Goal: Contribute content: Contribute content

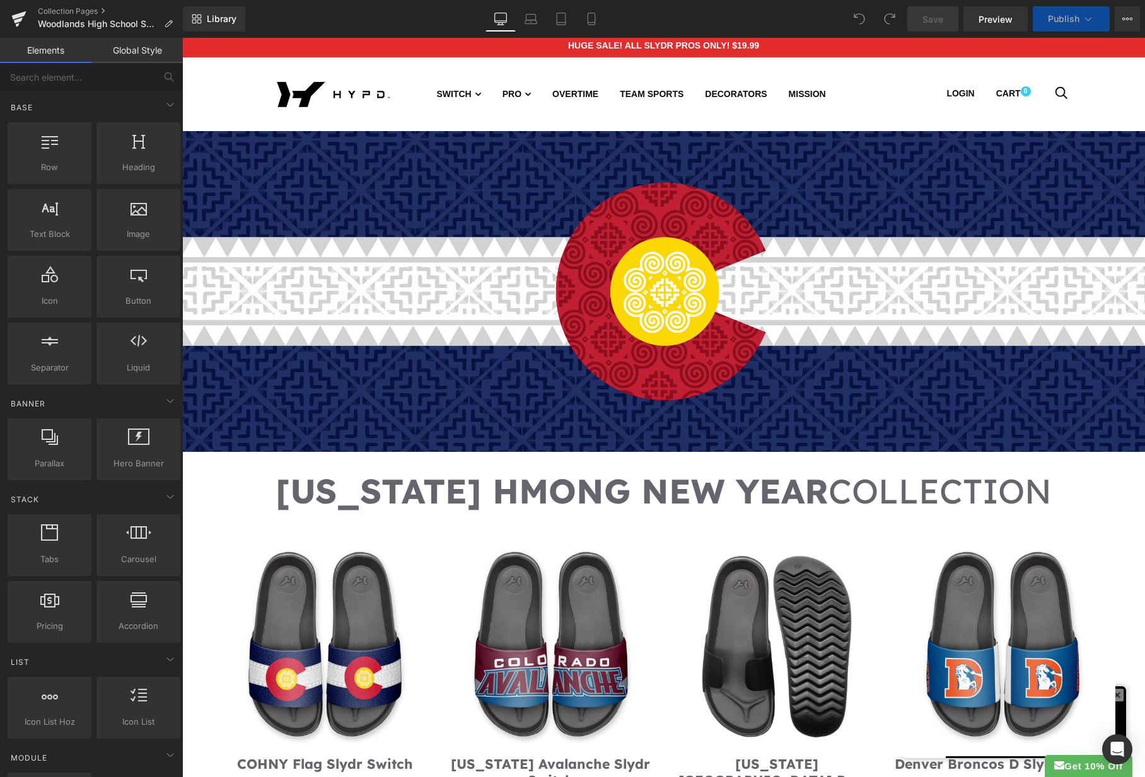
scroll to position [341, 0]
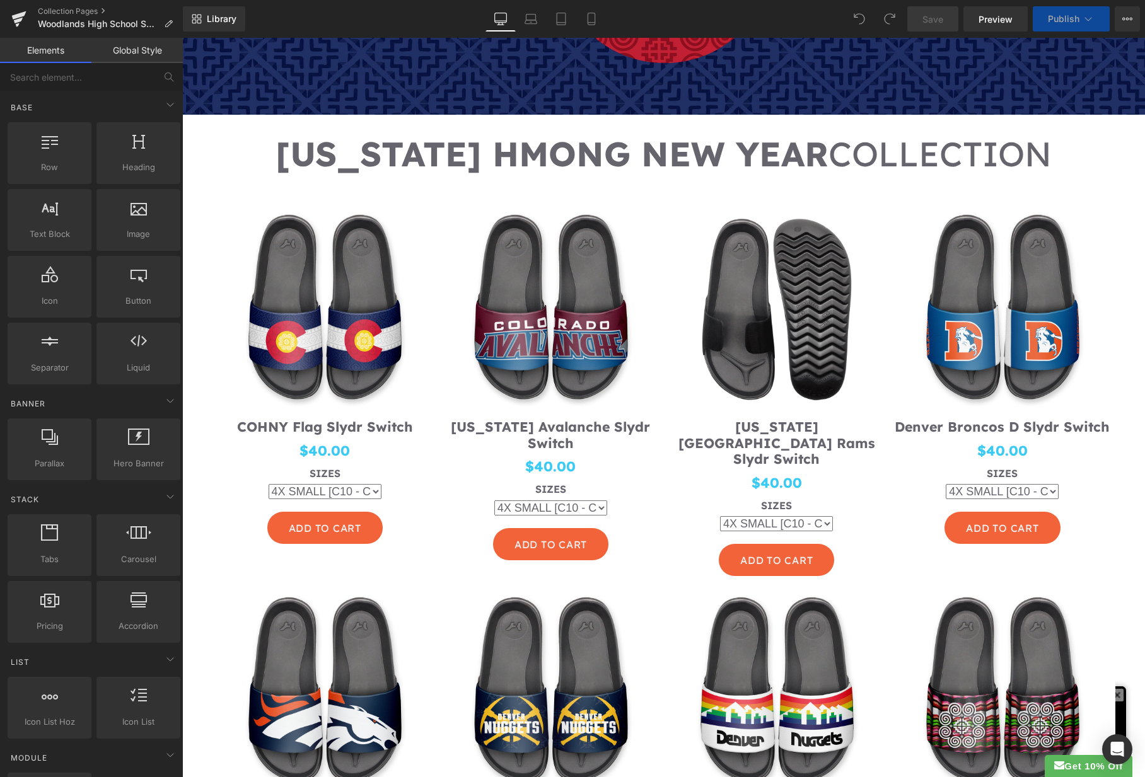
click at [666, 207] on img at bounding box center [777, 307] width 226 height 226
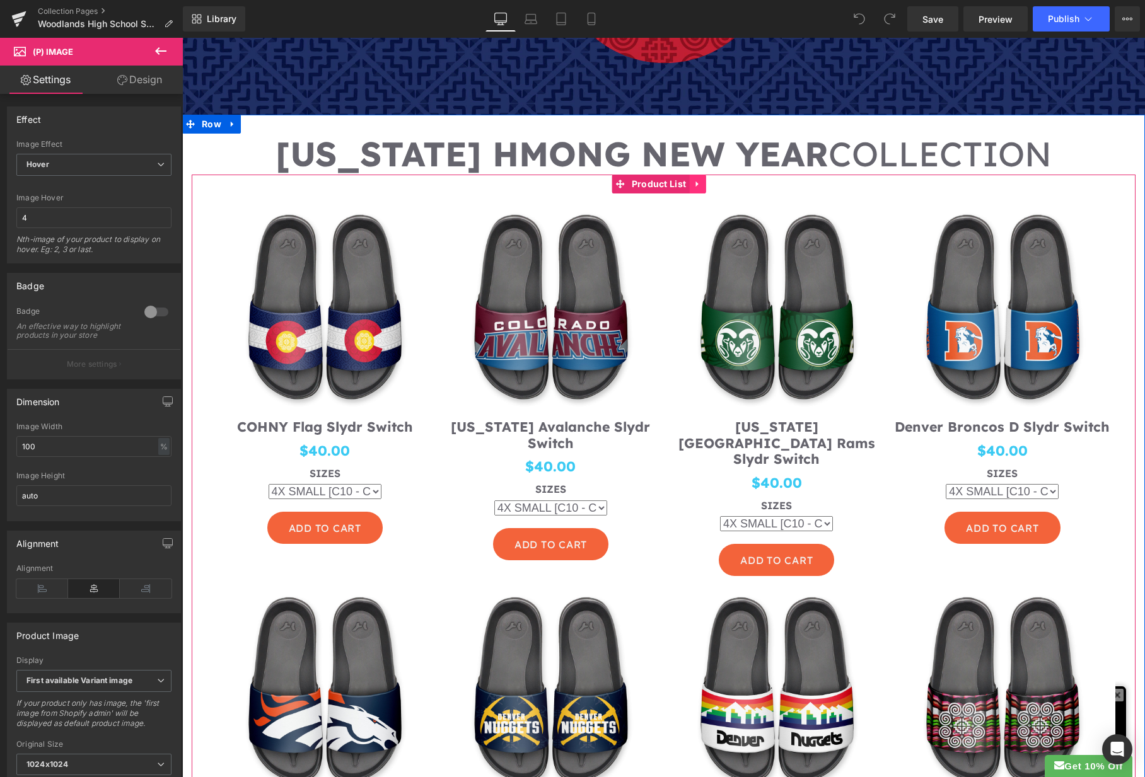
click at [697, 182] on icon at bounding box center [696, 185] width 3 height 6
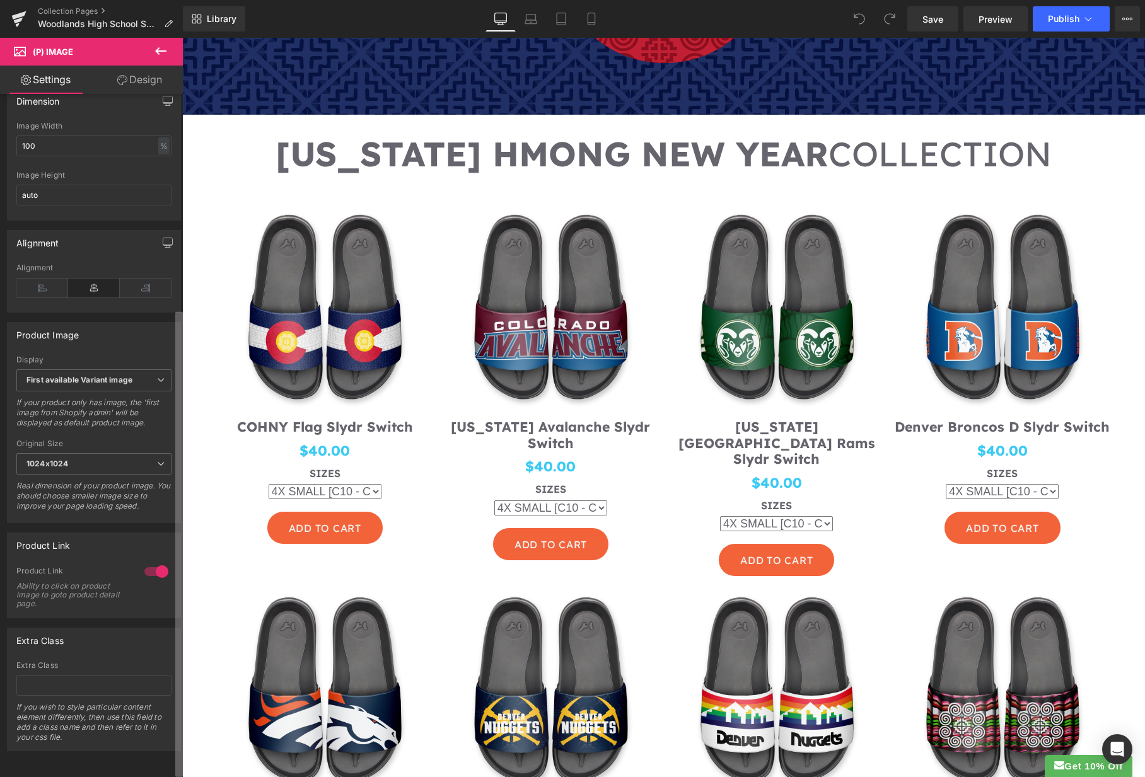
scroll to position [108, 0]
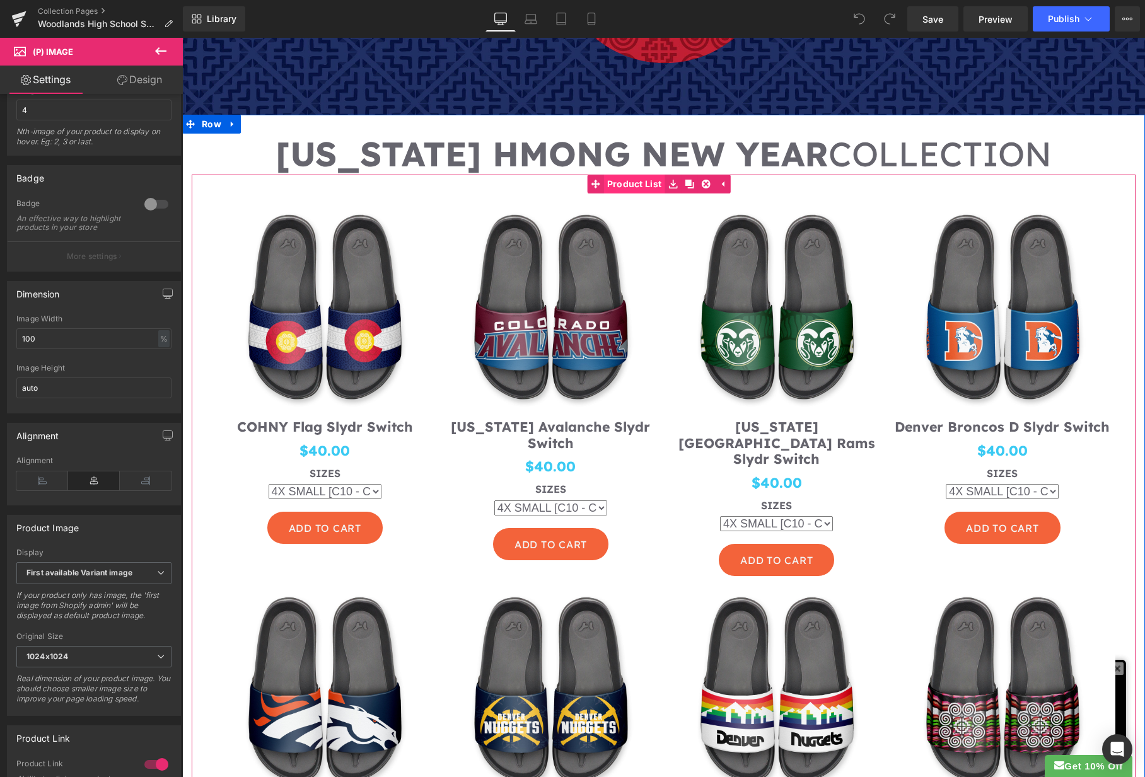
click at [638, 180] on span "Product List" at bounding box center [634, 184] width 61 height 19
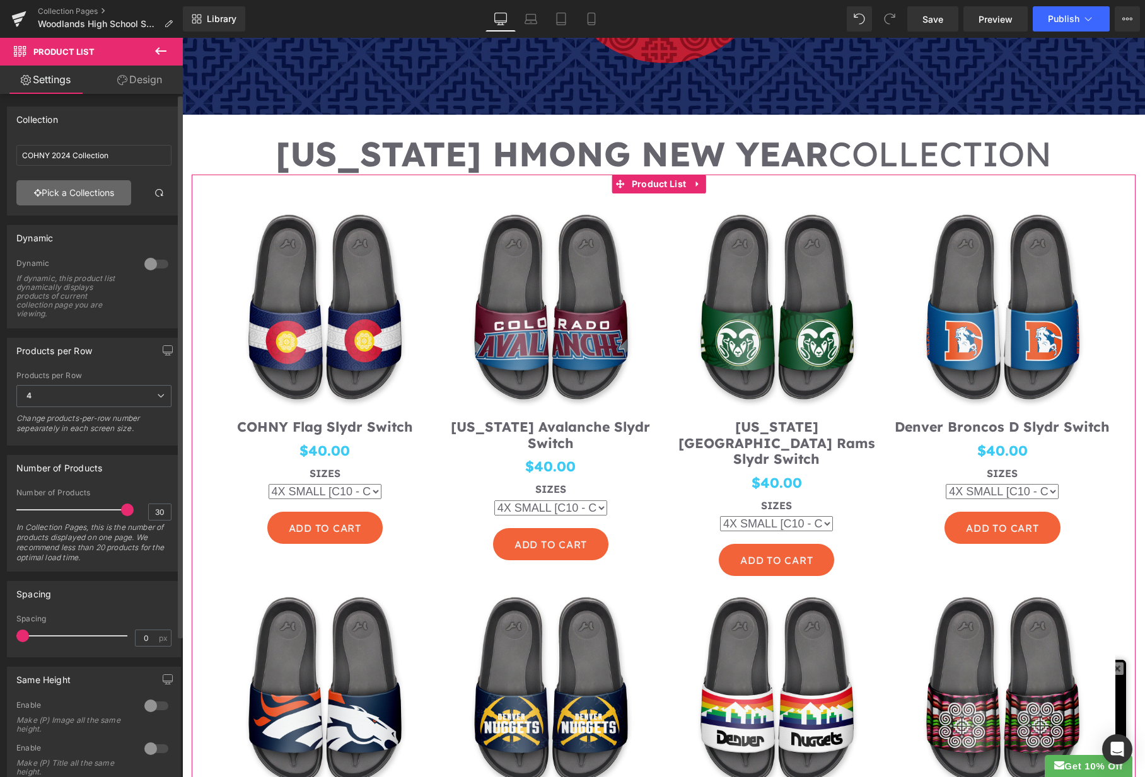
click at [101, 192] on link "Pick a Collections" at bounding box center [73, 192] width 115 height 25
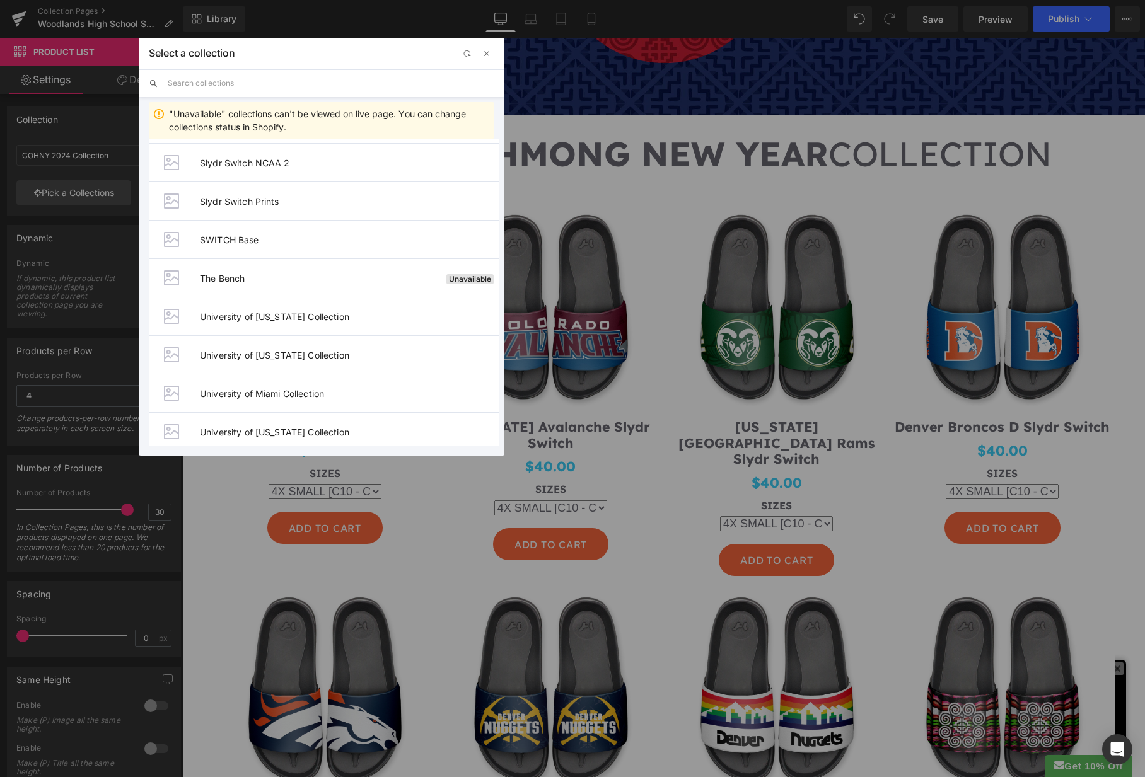
scroll to position [1240, 0]
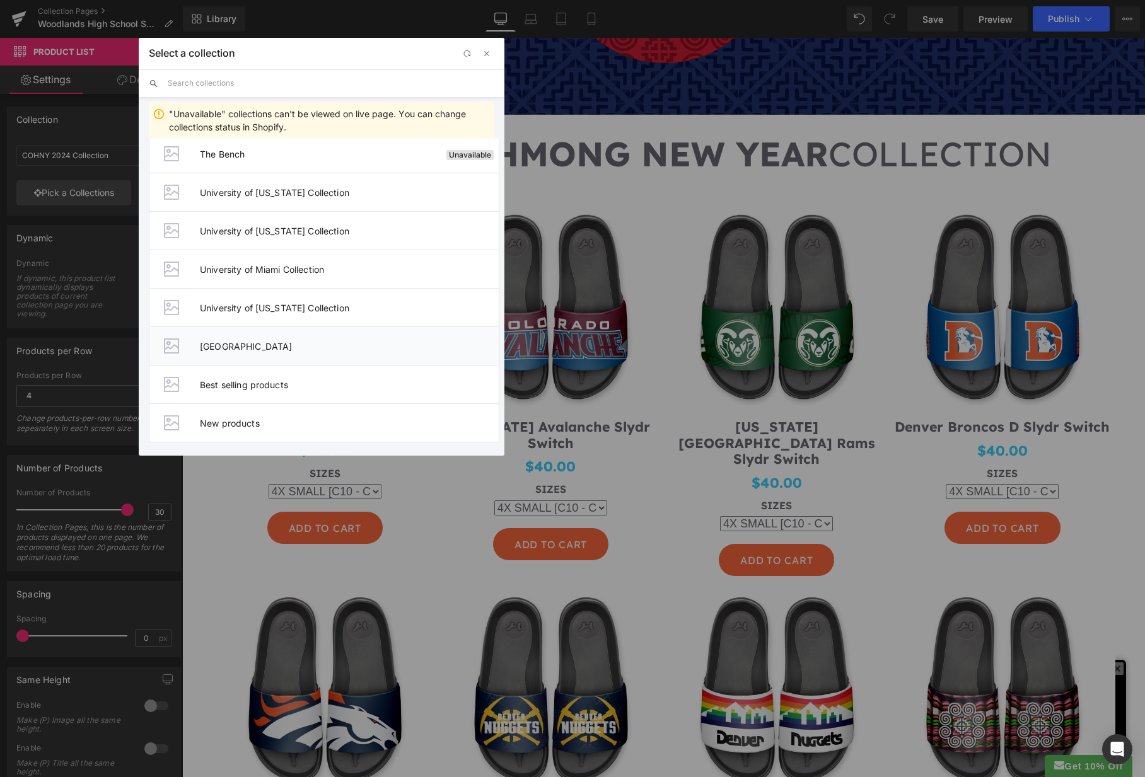
click at [399, 350] on span "[GEOGRAPHIC_DATA]" at bounding box center [349, 346] width 299 height 11
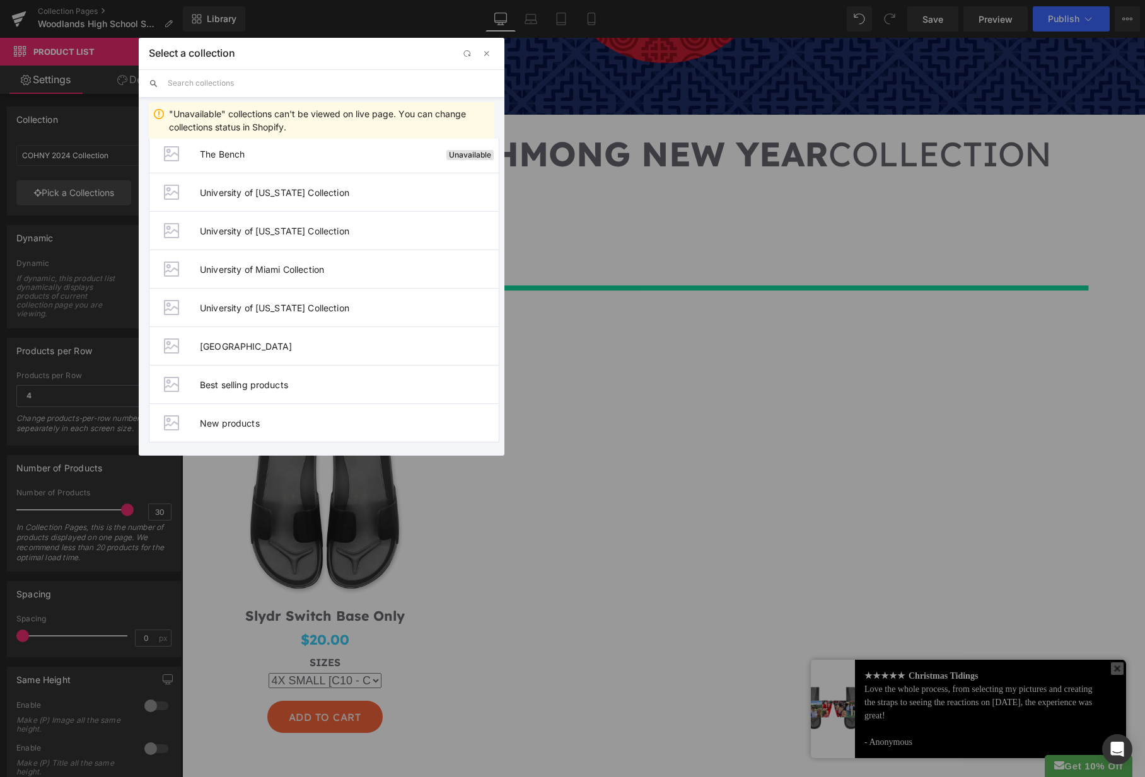
type input "[GEOGRAPHIC_DATA]"
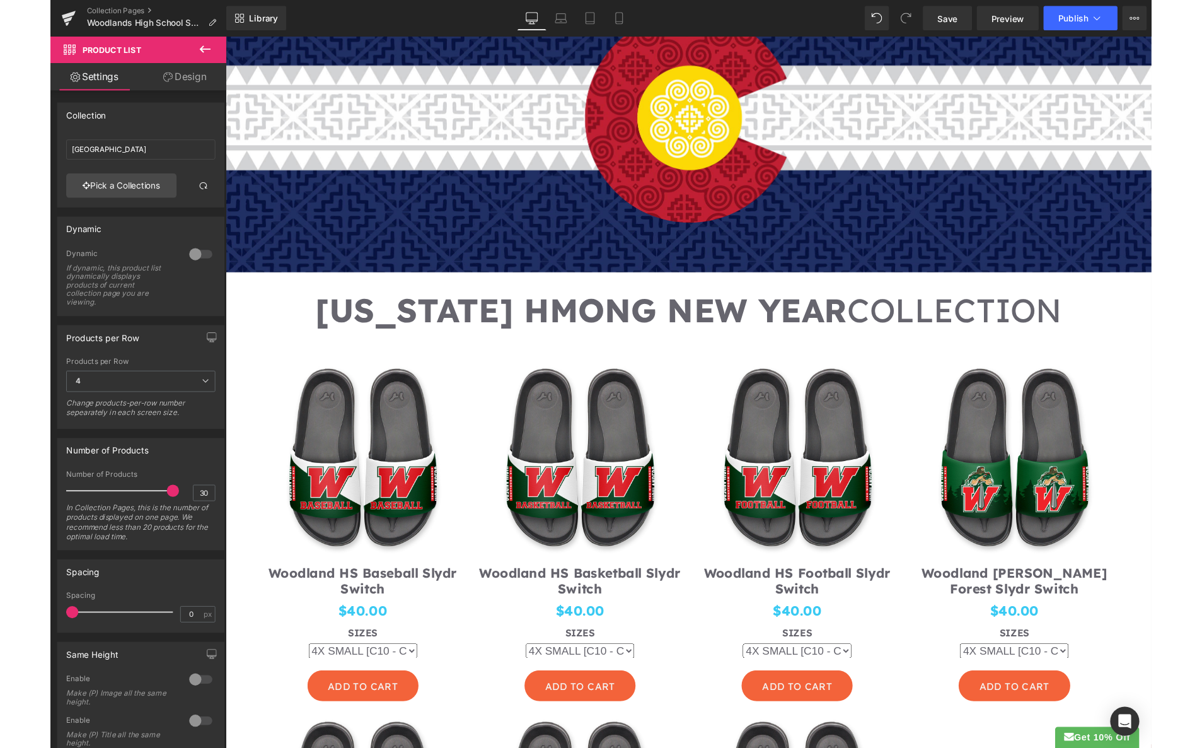
scroll to position [0, 0]
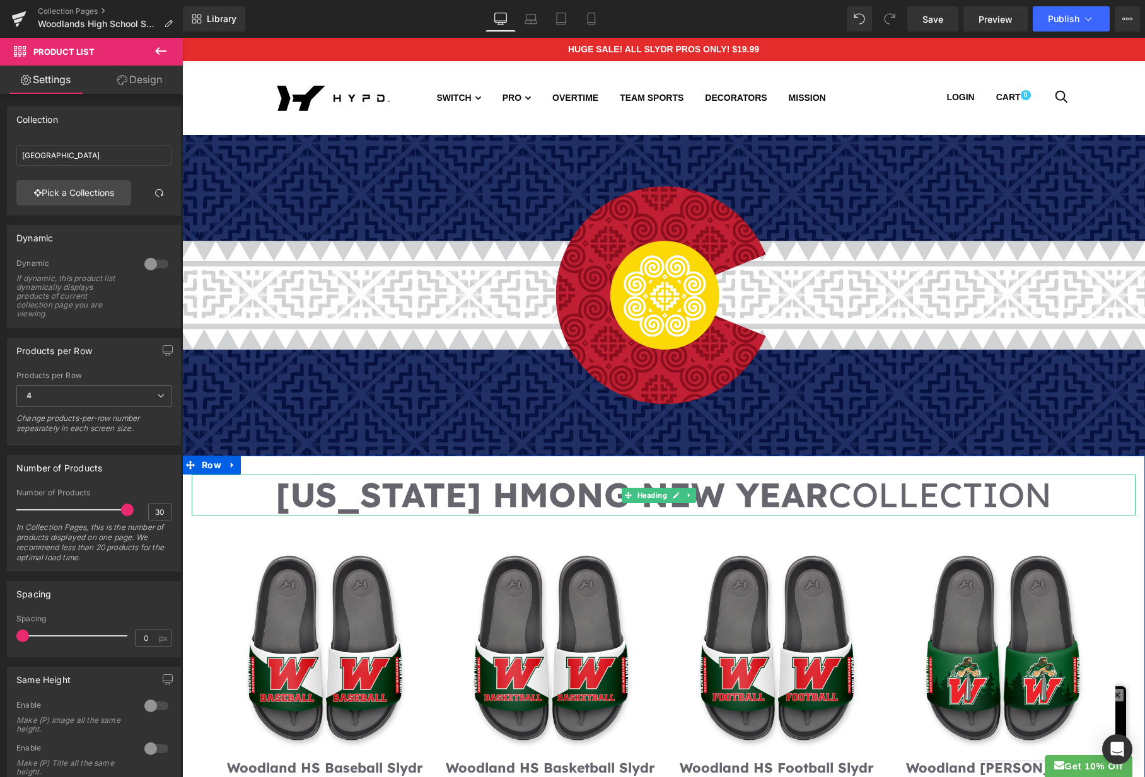
click at [759, 494] on h1 "[US_STATE] HMONG NEW YEAR COLLECTION" at bounding box center [664, 495] width 944 height 41
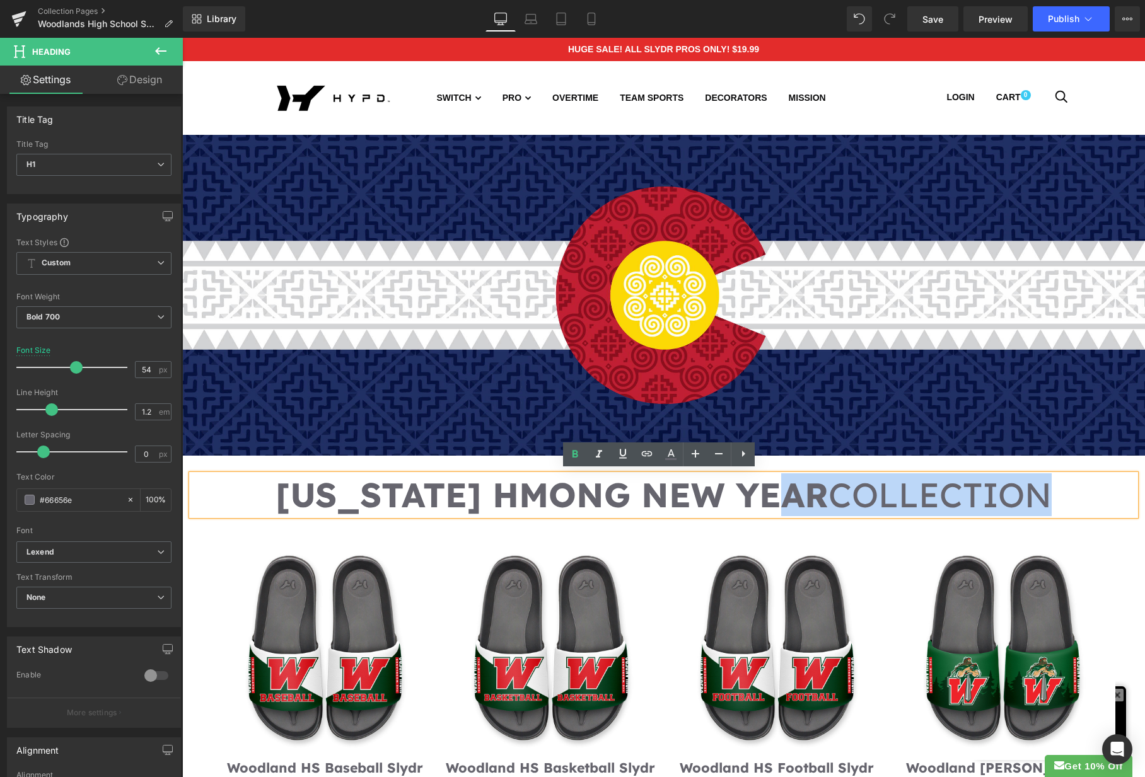
click at [810, 495] on h1 "[US_STATE] HMONG NEW YEAR COLLECTION" at bounding box center [664, 495] width 944 height 41
drag, startPoint x: 816, startPoint y: 491, endPoint x: 809, endPoint y: 495, distance: 7.9
click at [816, 491] on h1 "[US_STATE] HMONG NEW YEAR COLLECTION" at bounding box center [664, 495] width 944 height 41
click at [804, 492] on h1 "[US_STATE] HMONG NEW YEAR COLLECTION" at bounding box center [664, 495] width 944 height 41
click at [810, 492] on h1 "[US_STATE] HMONG NEW YEAR COLLECTION" at bounding box center [664, 495] width 944 height 41
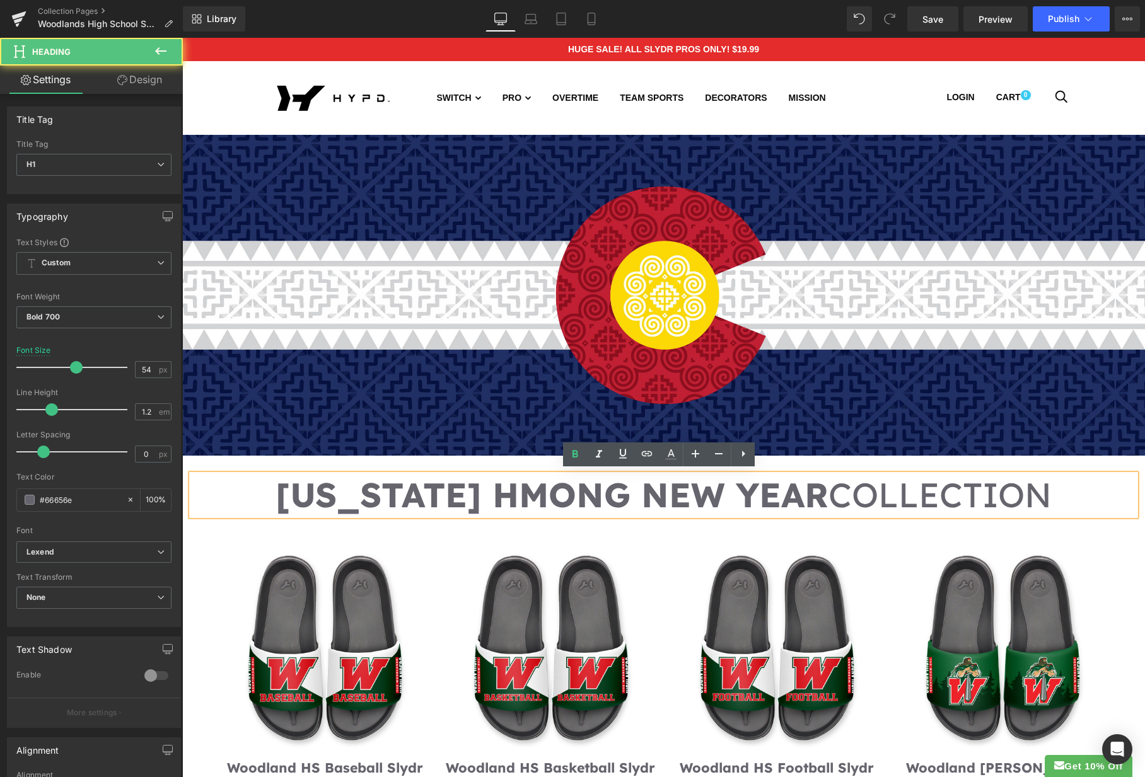
click at [791, 493] on h1 "[US_STATE] HMONG NEW YEAR COLLECTION" at bounding box center [664, 495] width 944 height 41
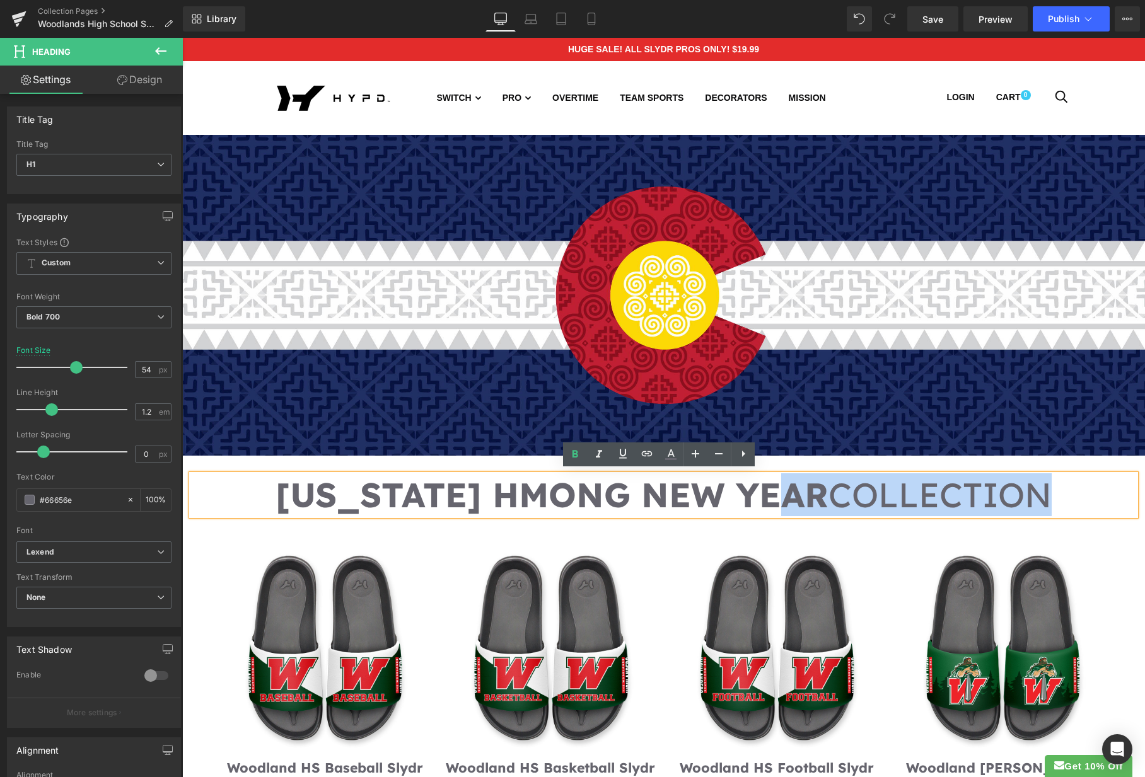
drag, startPoint x: 810, startPoint y: 496, endPoint x: 183, endPoint y: 491, distance: 626.2
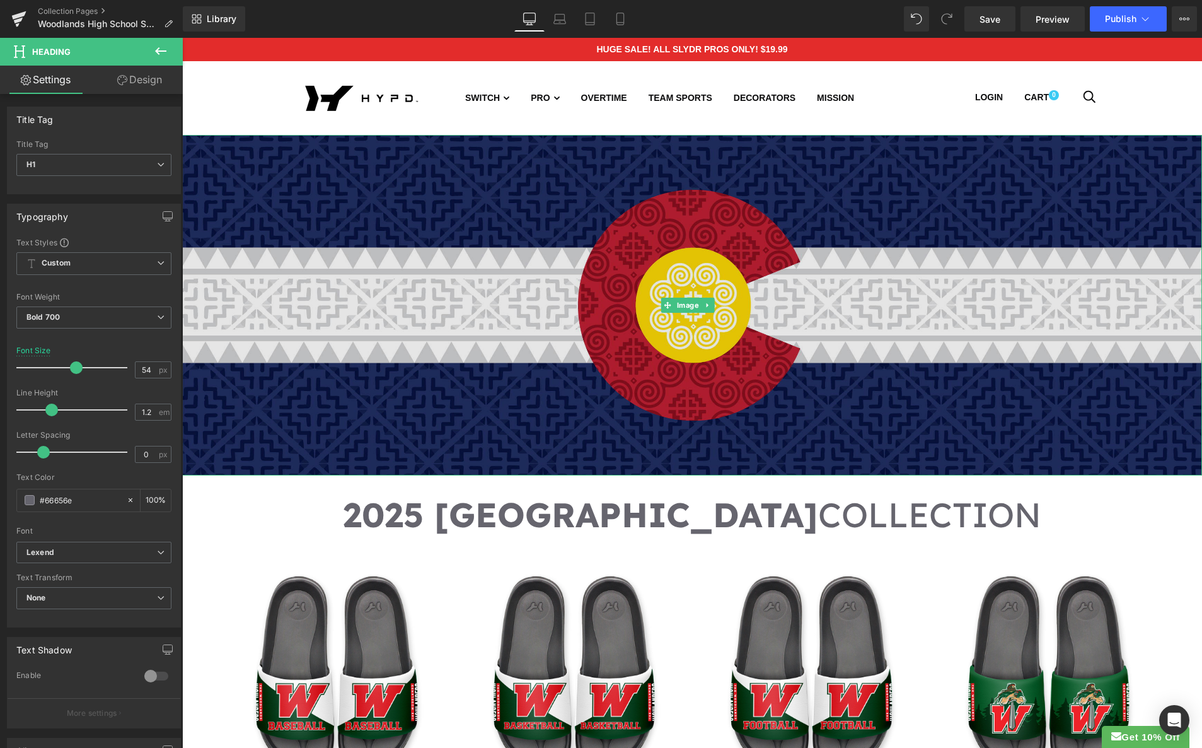
click at [267, 177] on img at bounding box center [692, 305] width 1020 height 340
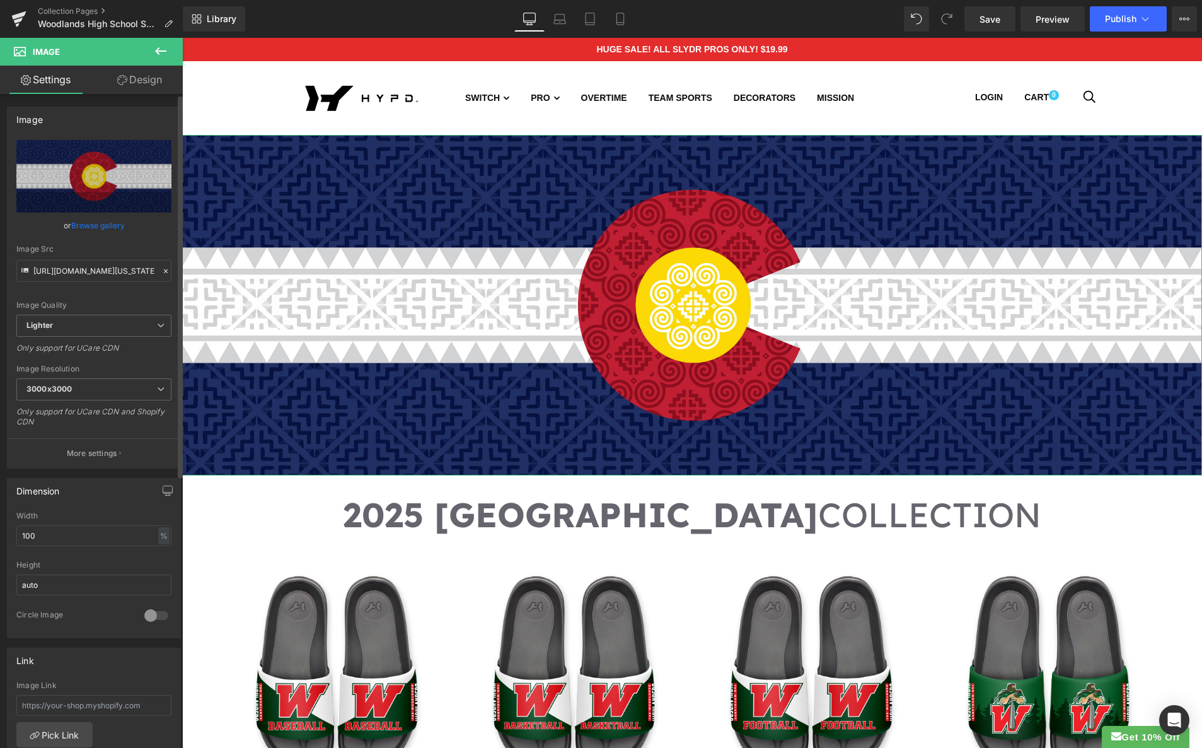
click at [93, 227] on link "Browse gallery" at bounding box center [98, 225] width 54 height 22
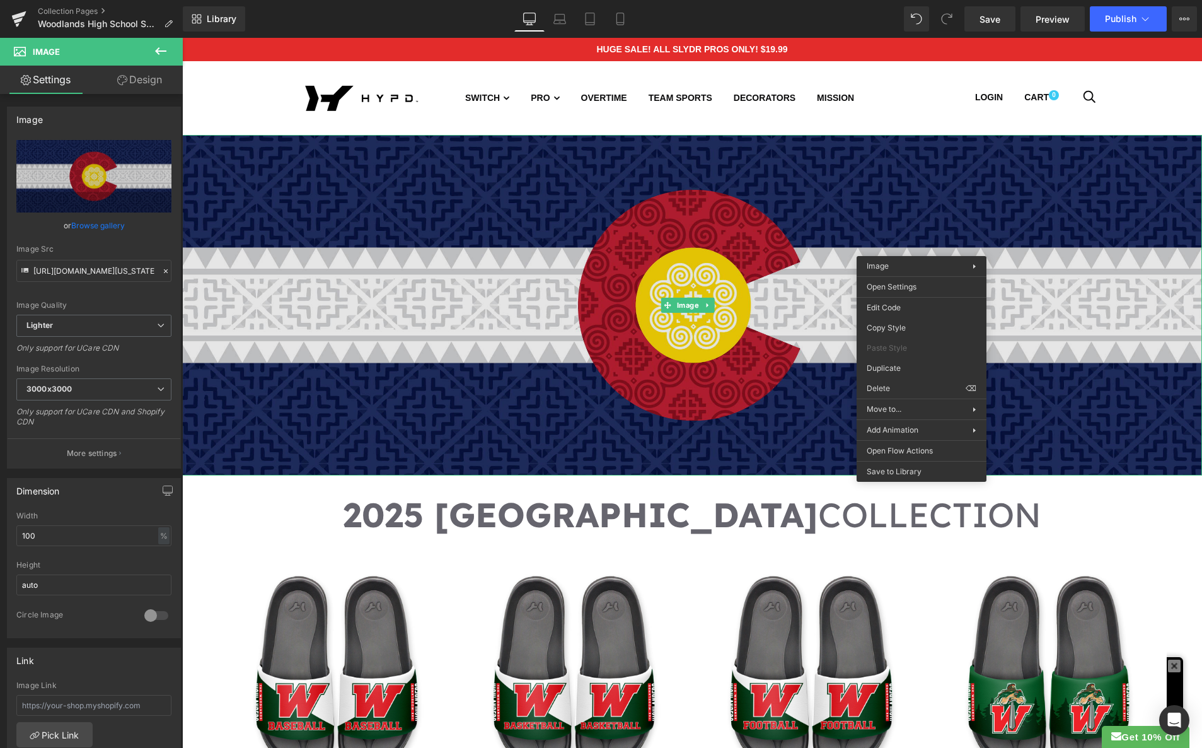
drag, startPoint x: 1108, startPoint y: 283, endPoint x: 974, endPoint y: 203, distance: 156.9
drag, startPoint x: 1224, startPoint y: 306, endPoint x: 1042, endPoint y: 268, distance: 186.1
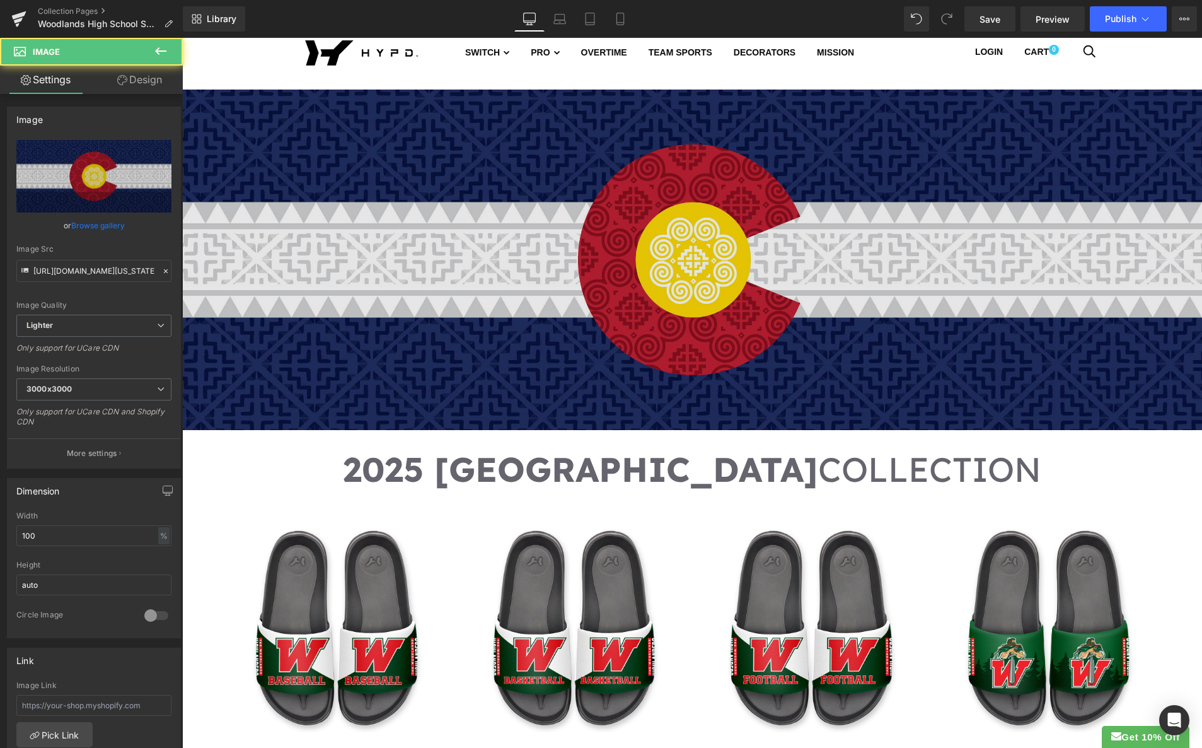
scroll to position [47, 0]
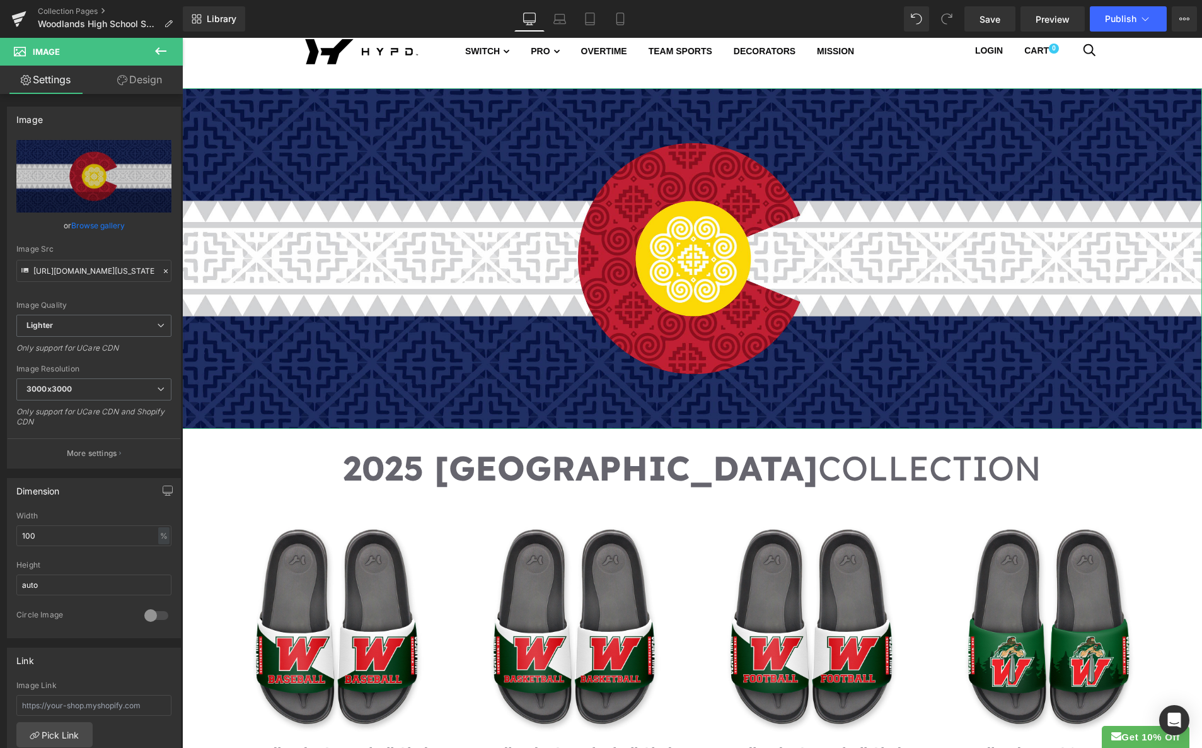
click at [95, 226] on link "Browse gallery" at bounding box center [98, 225] width 54 height 22
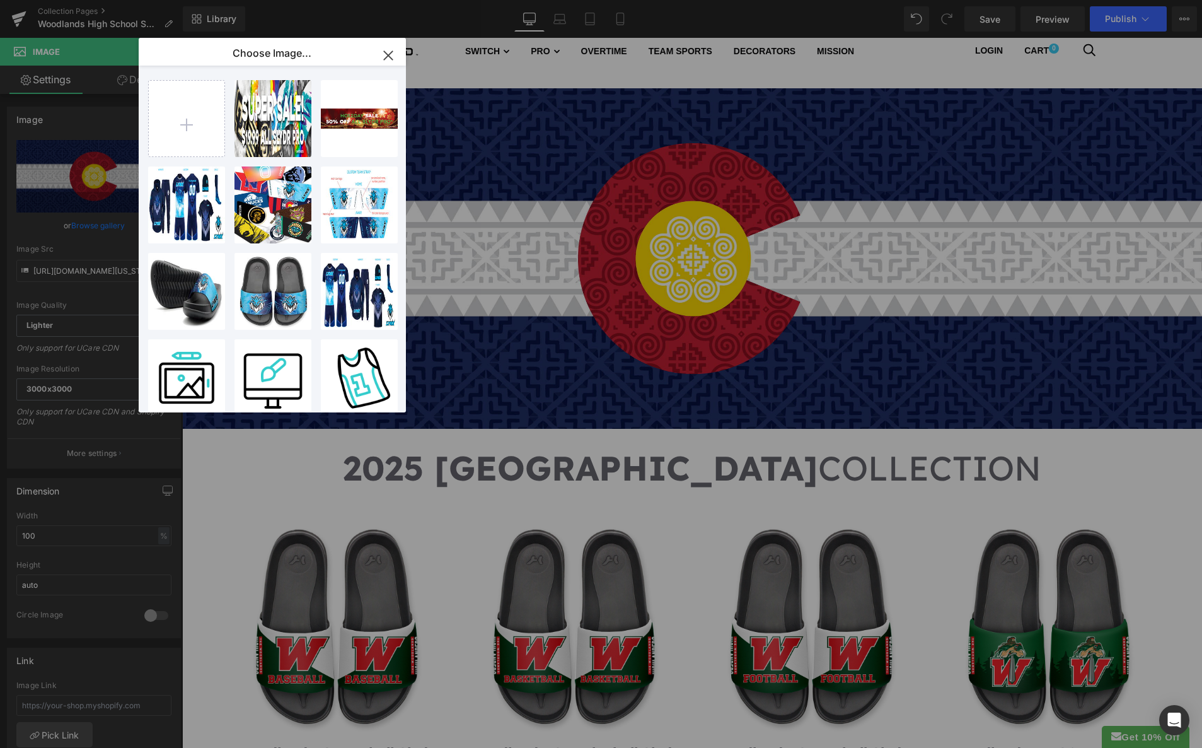
type input "C:\fakepath\Woodlands-HS-Banner.jpg"
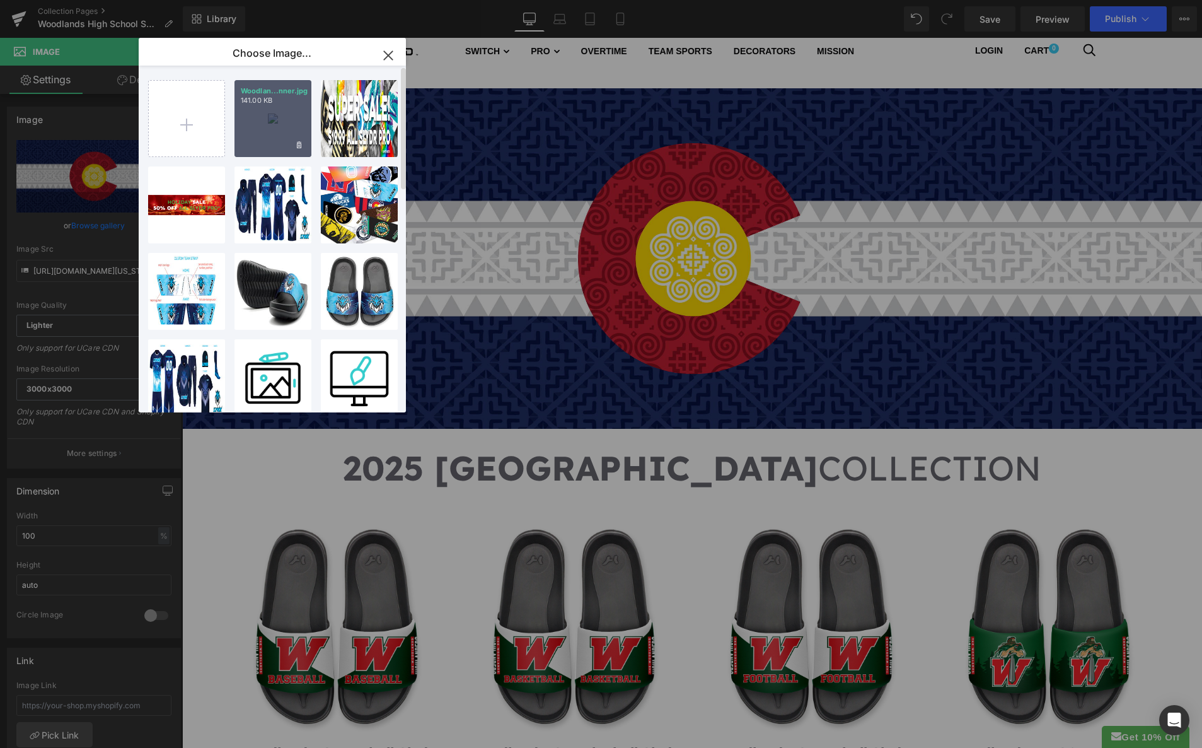
drag, startPoint x: 281, startPoint y: 122, endPoint x: 98, endPoint y: 84, distance: 186.6
click at [281, 122] on div "Woodlan...nner.jpg 141.00 KB" at bounding box center [273, 118] width 77 height 77
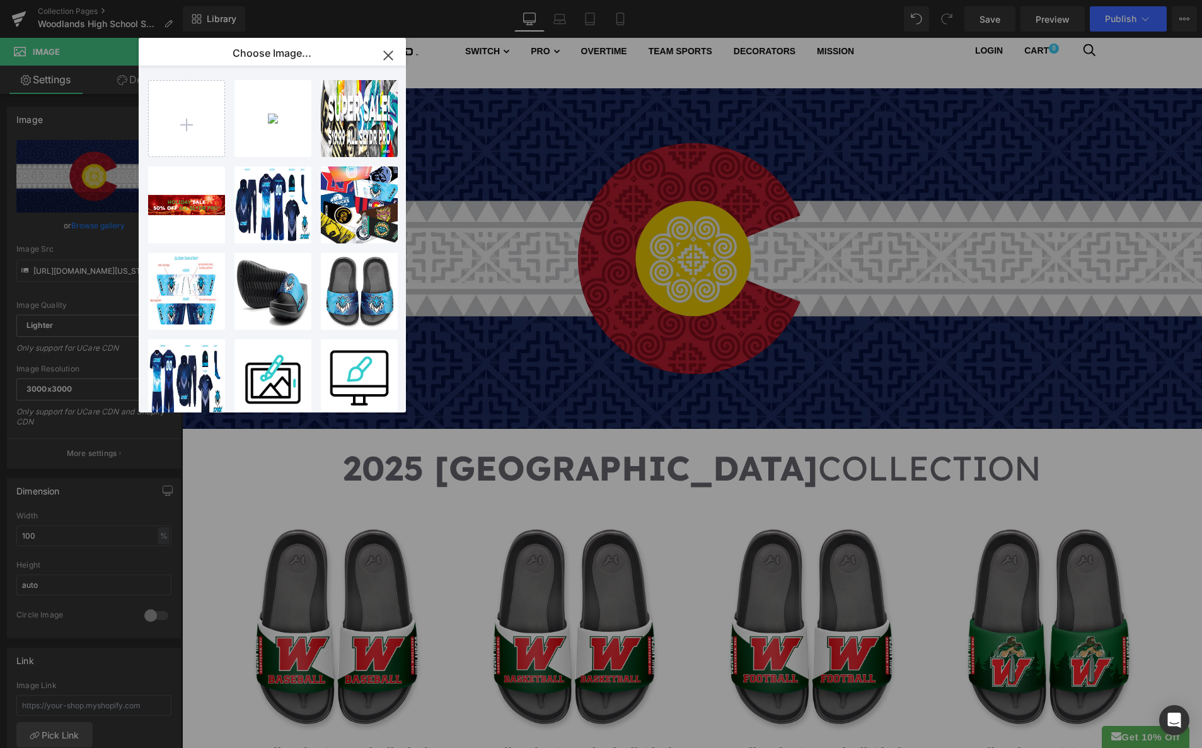
type input "[URL][DOMAIN_NAME]"
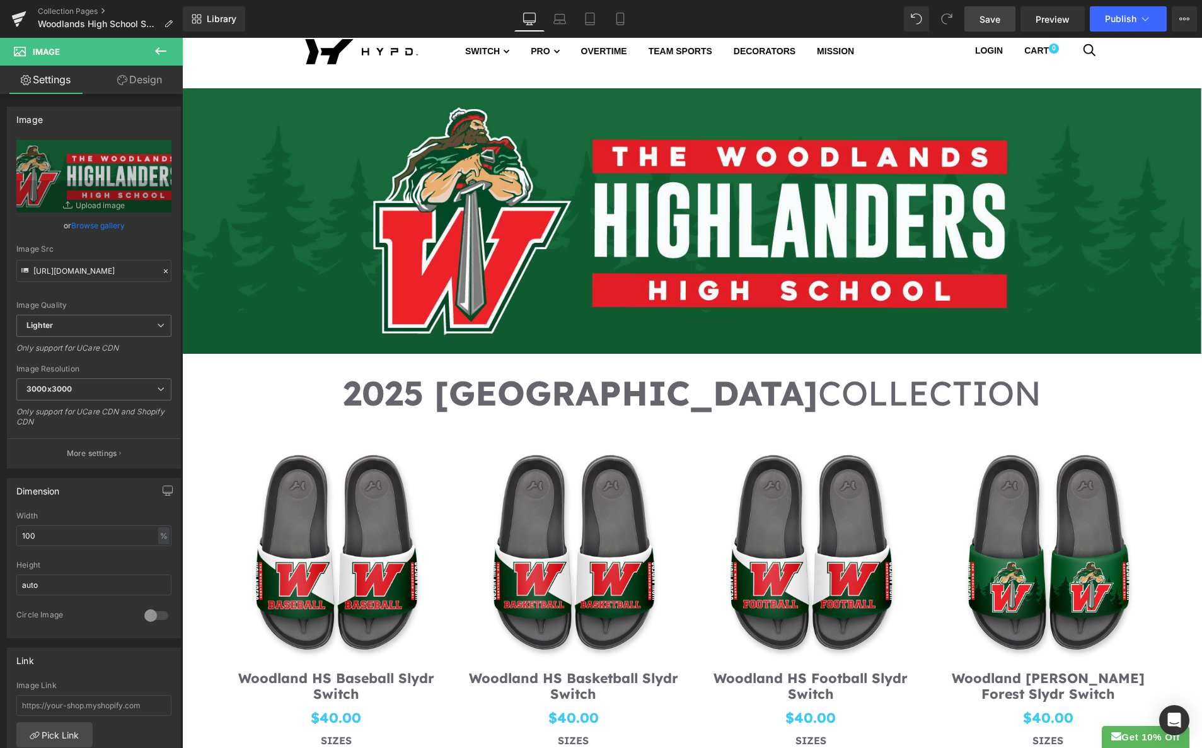
click at [995, 14] on span "Save" at bounding box center [990, 19] width 21 height 13
click at [1118, 21] on span "Publish" at bounding box center [1121, 19] width 32 height 10
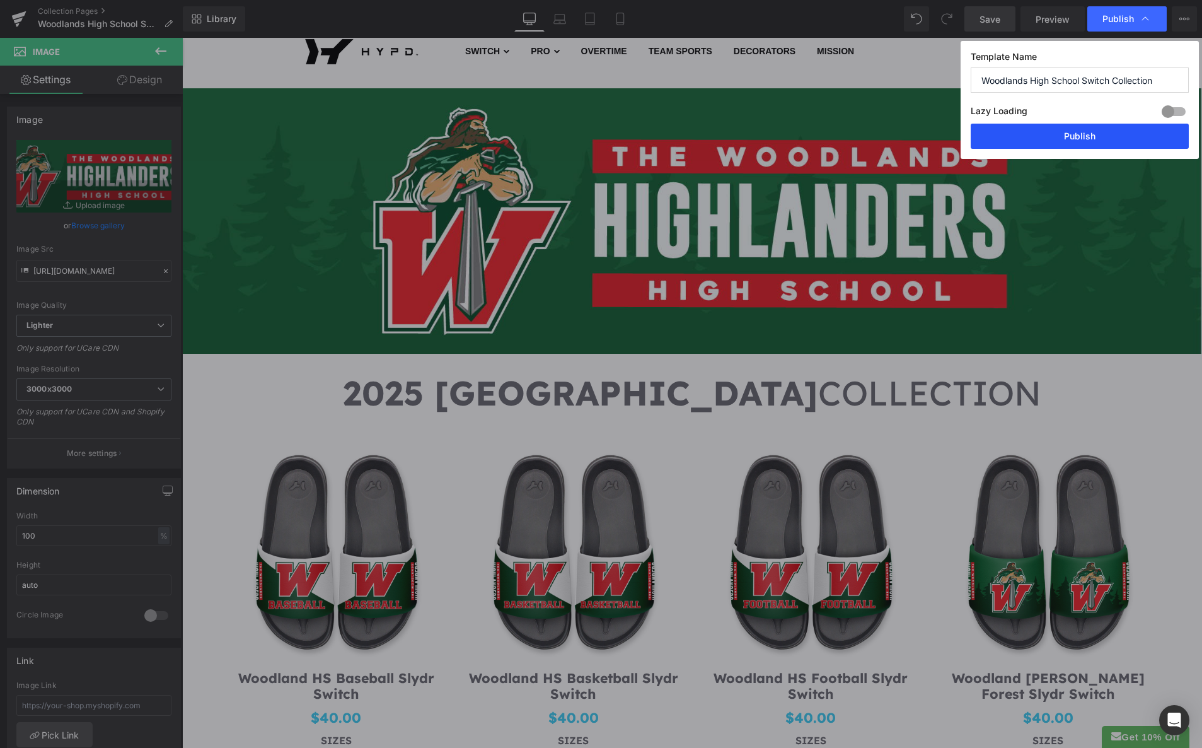
click at [1088, 139] on button "Publish" at bounding box center [1080, 136] width 218 height 25
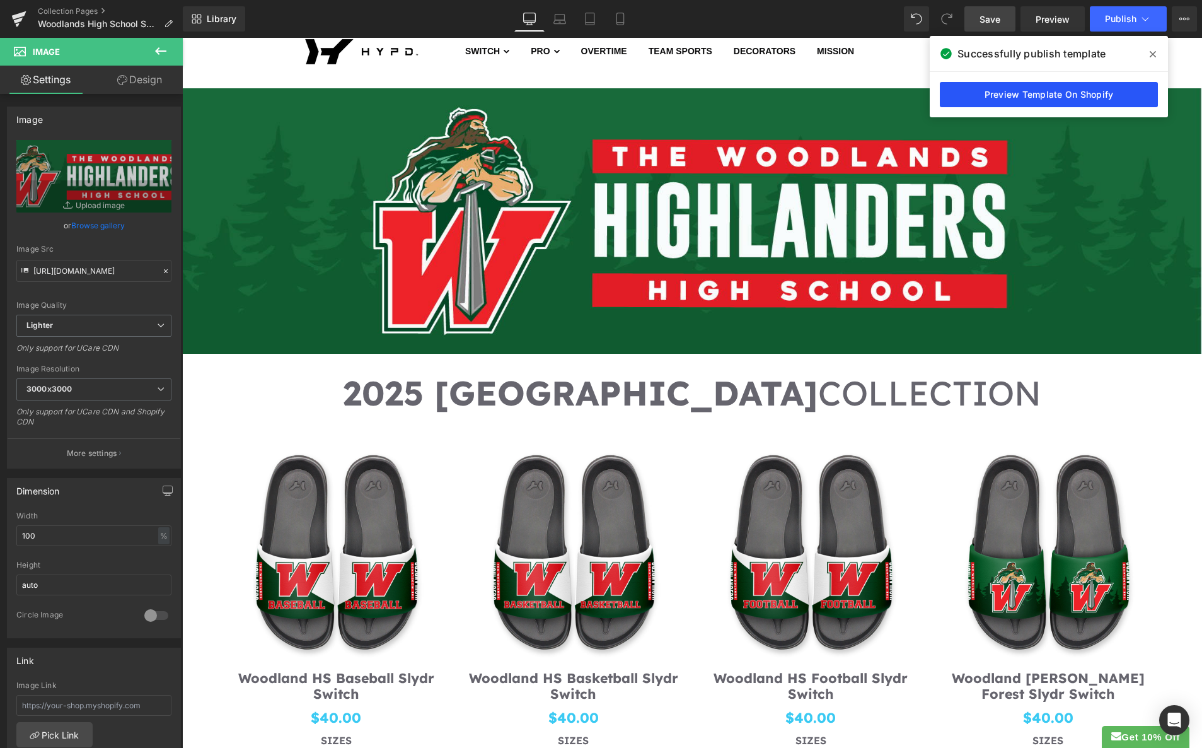
click at [1078, 95] on link "Preview Template On Shopify" at bounding box center [1049, 94] width 218 height 25
